Goal: Transaction & Acquisition: Purchase product/service

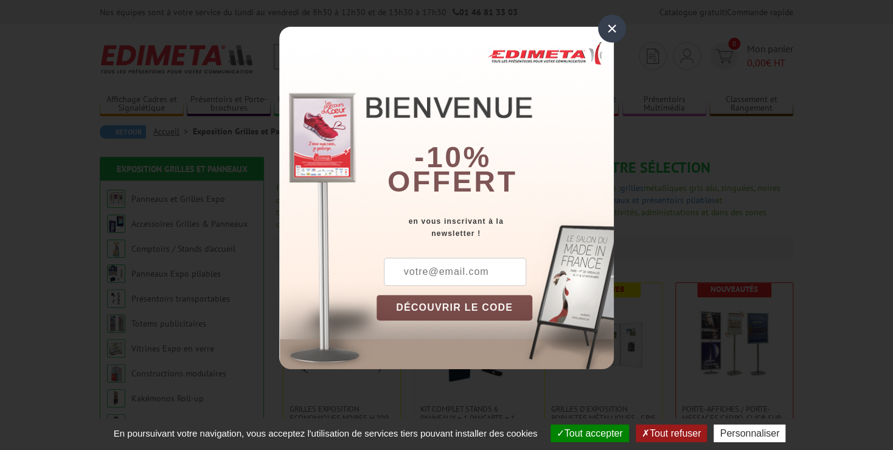
click at [608, 27] on div "×" at bounding box center [612, 29] width 28 height 28
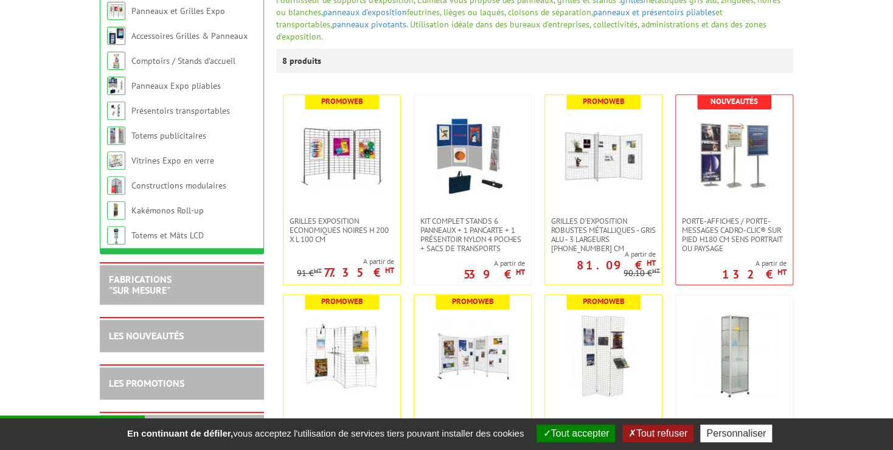
scroll to position [193, 0]
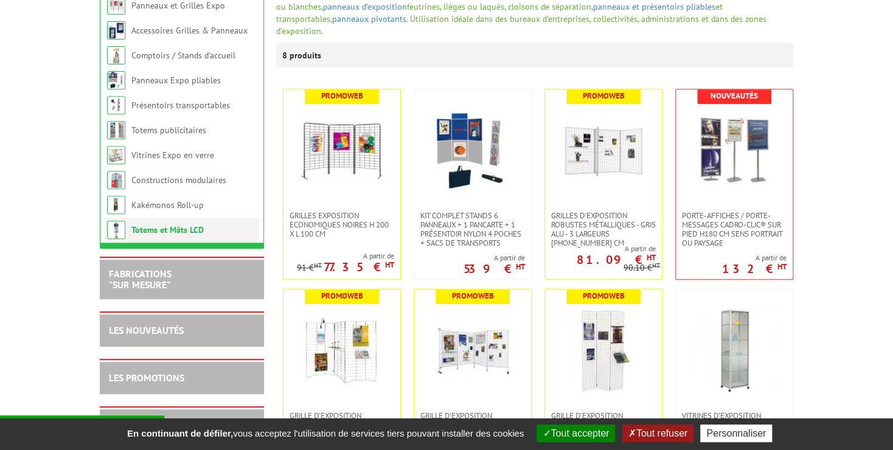
click at [151, 226] on link "Totems et Mâts LCD" at bounding box center [167, 229] width 72 height 11
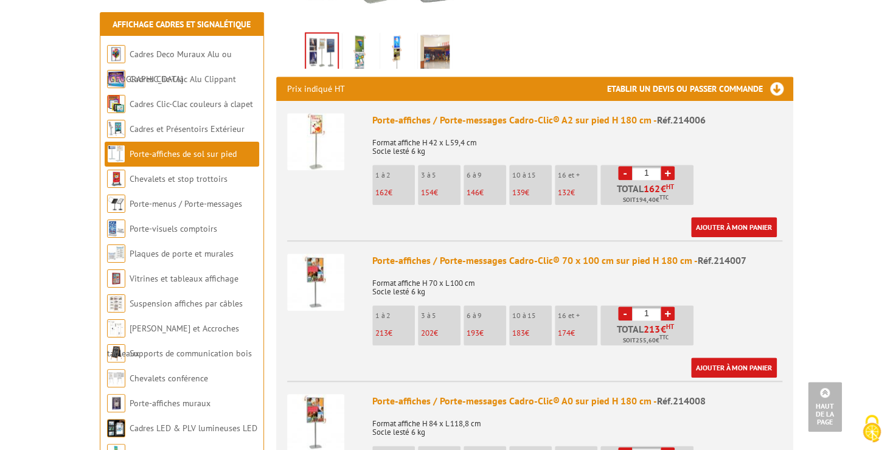
scroll to position [394, 0]
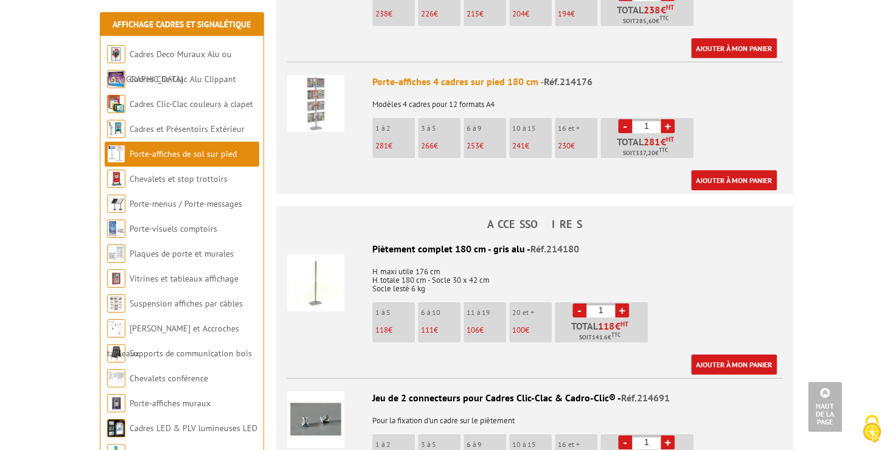
scroll to position [1971, 0]
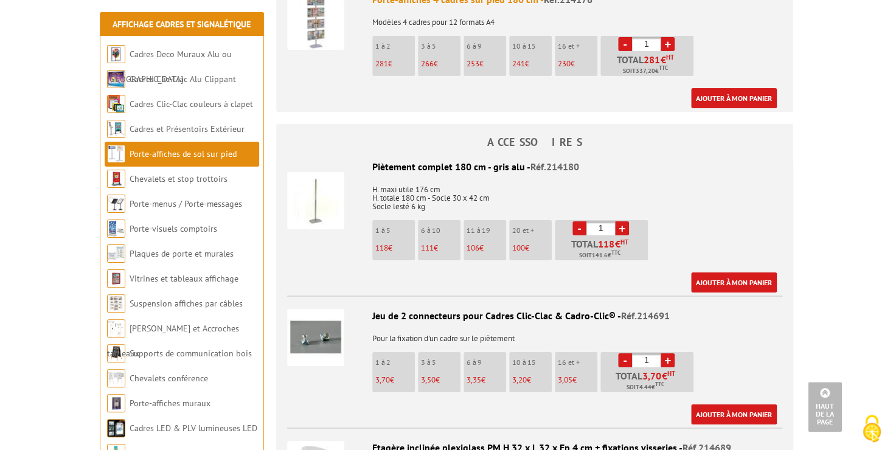
click at [324, 186] on img at bounding box center [315, 200] width 57 height 57
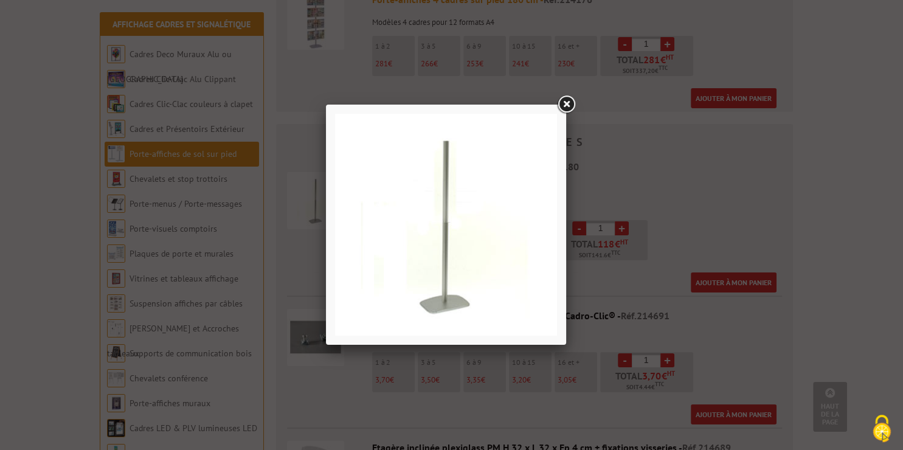
click at [571, 104] on link at bounding box center [566, 105] width 22 height 22
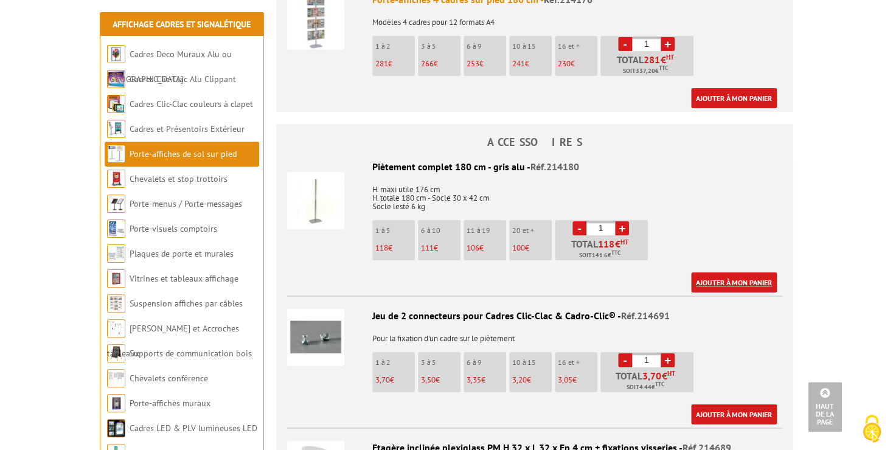
click at [736, 272] on link "Ajouter à mon panier" at bounding box center [734, 282] width 86 height 20
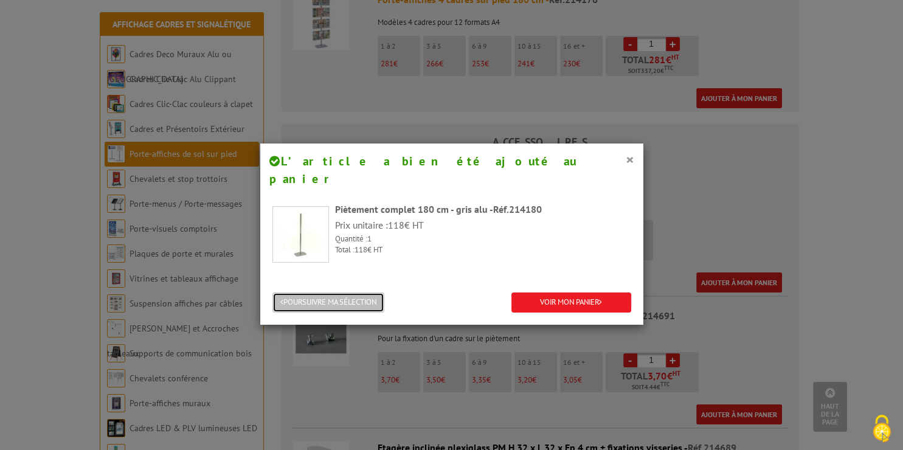
click at [367, 293] on button "POURSUIVRE MA SÉLECTION" at bounding box center [328, 303] width 112 height 20
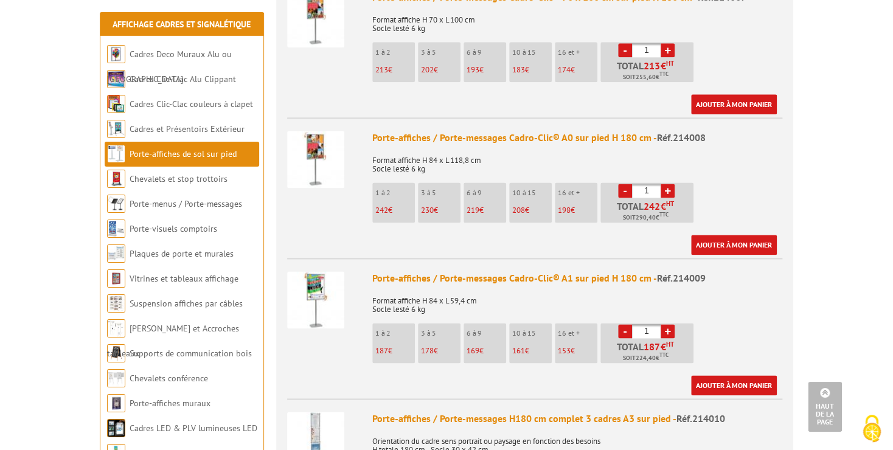
scroll to position [0, 0]
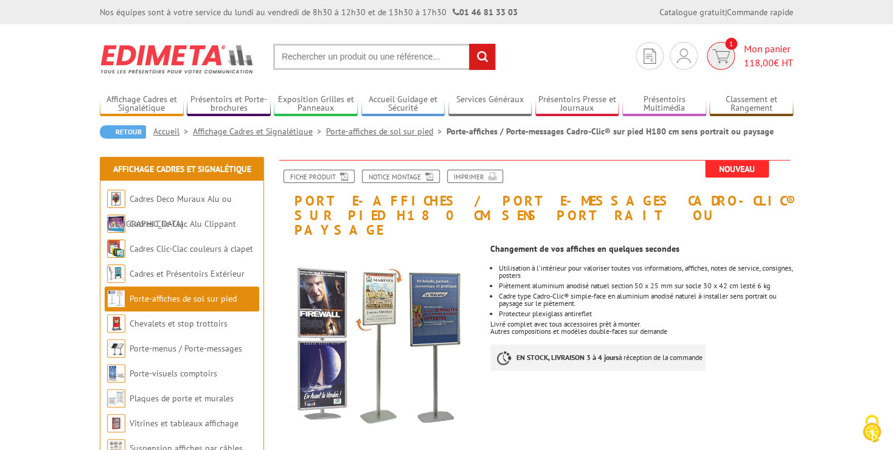
click at [756, 51] on span "Mon panier 118,00 € HT" at bounding box center [768, 56] width 49 height 28
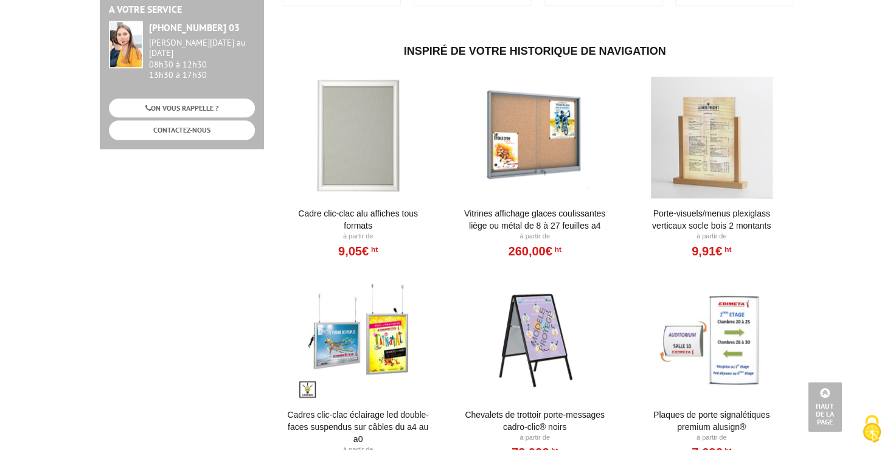
scroll to position [788, 0]
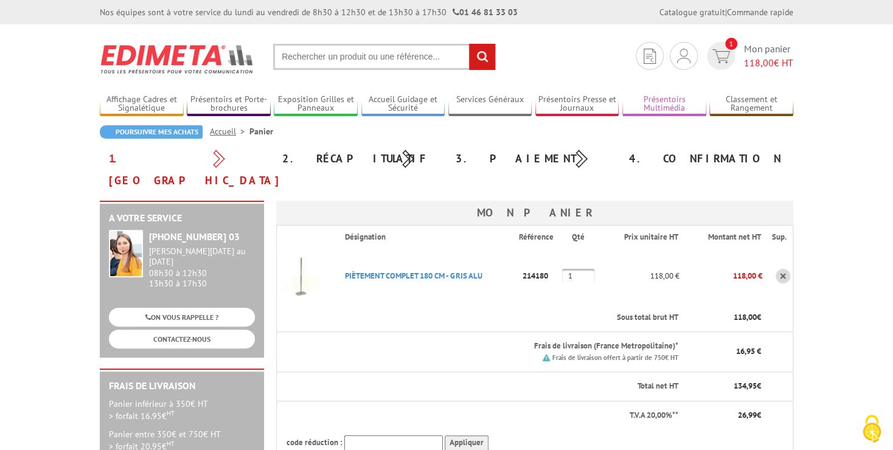
click at [662, 105] on link "Présentoirs Multimédia" at bounding box center [664, 104] width 84 height 20
